Goal: Information Seeking & Learning: Learn about a topic

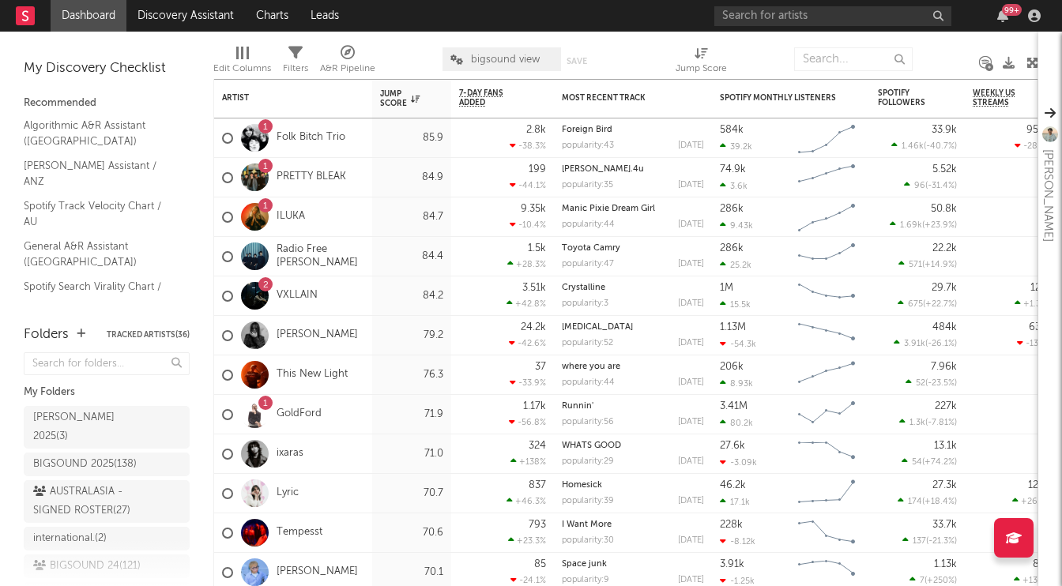
click at [746, 36] on div "Edit Columns Filters A&R Pipeline bigsound view Save Save as Jump Score" at bounding box center [625, 55] width 825 height 47
click at [755, 20] on input "text" at bounding box center [832, 16] width 237 height 20
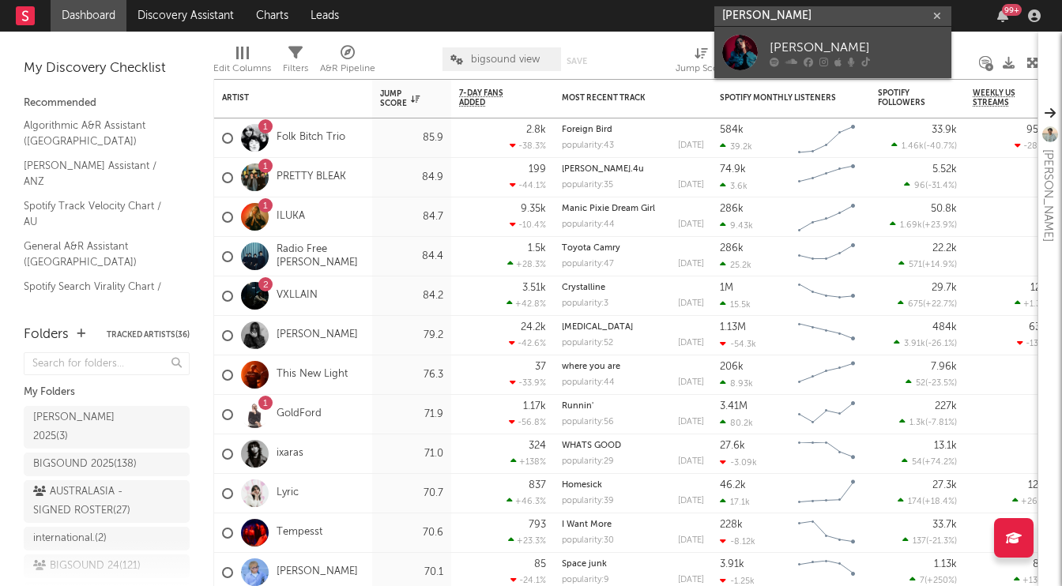
type input "[PERSON_NAME]"
click at [773, 43] on div "[PERSON_NAME]" at bounding box center [857, 47] width 174 height 19
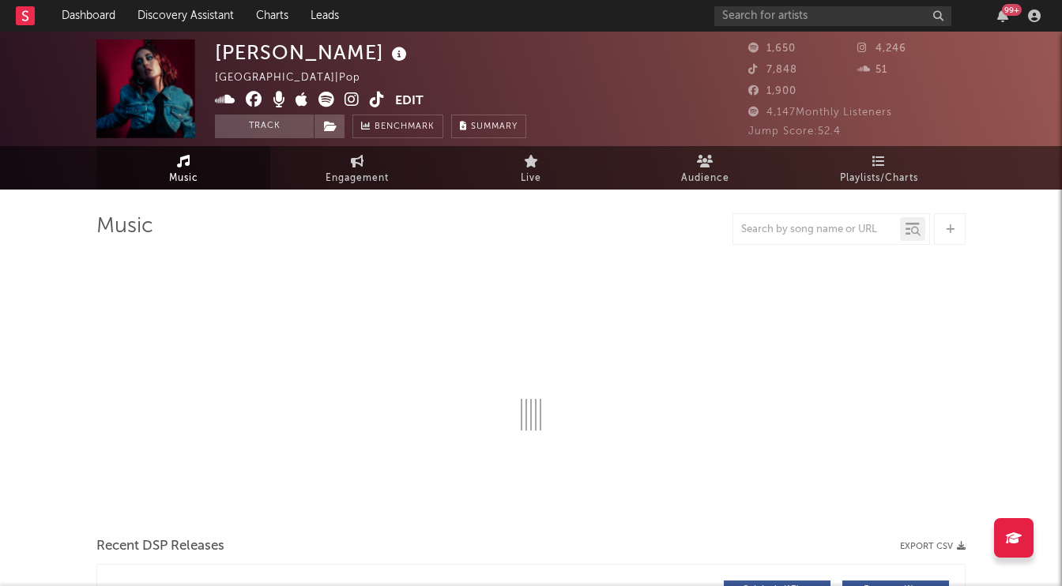
select select "1w"
